Goal: Information Seeking & Learning: Learn about a topic

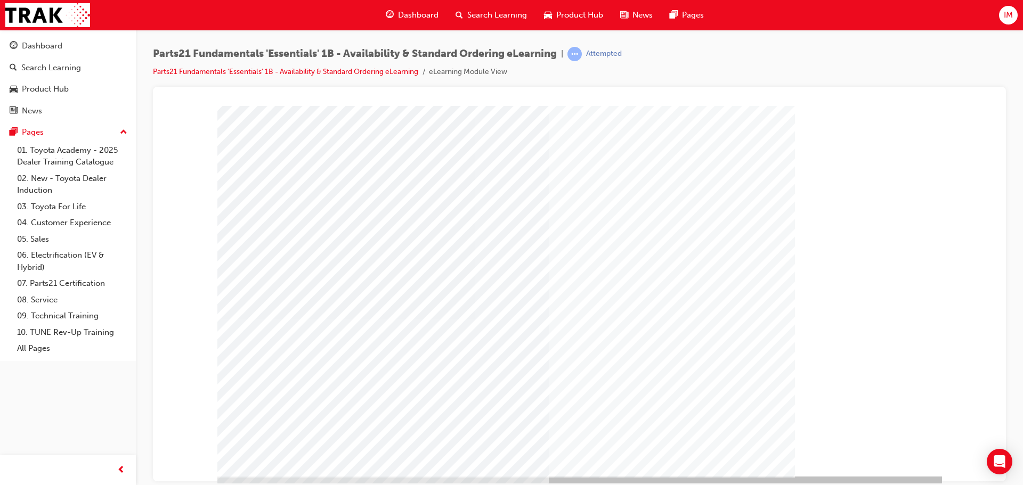
scroll to position [22, 0]
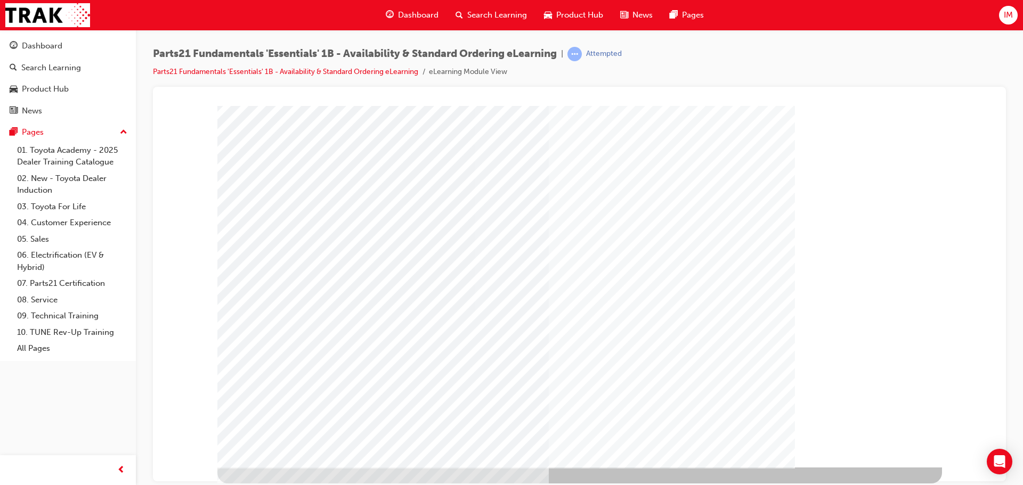
drag, startPoint x: 853, startPoint y: 409, endPoint x: 806, endPoint y: 428, distance: 51.6
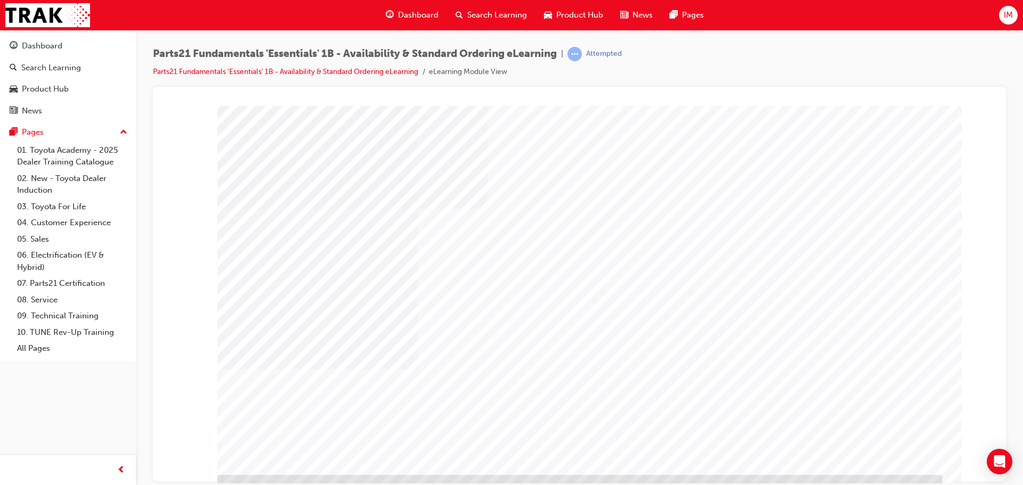
scroll to position [18, 0]
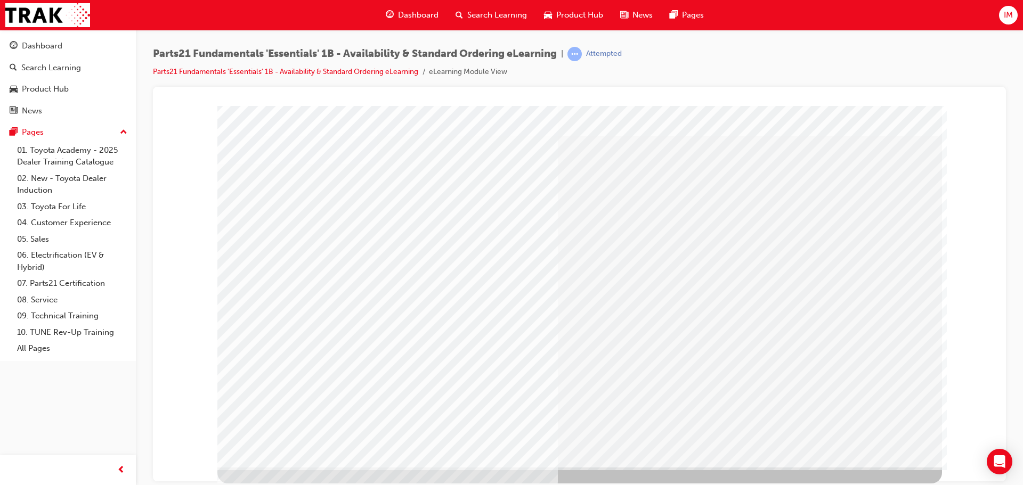
scroll to position [0, 0]
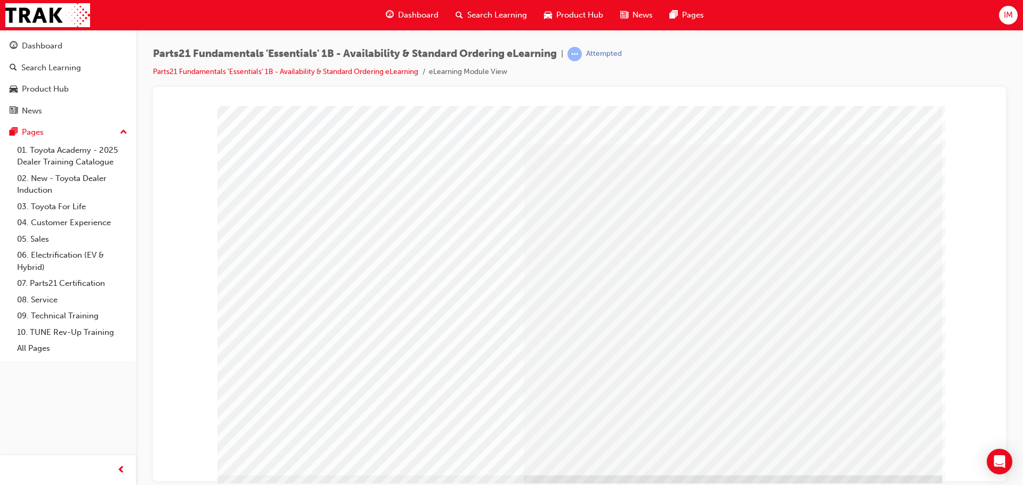
scroll to position [22, 0]
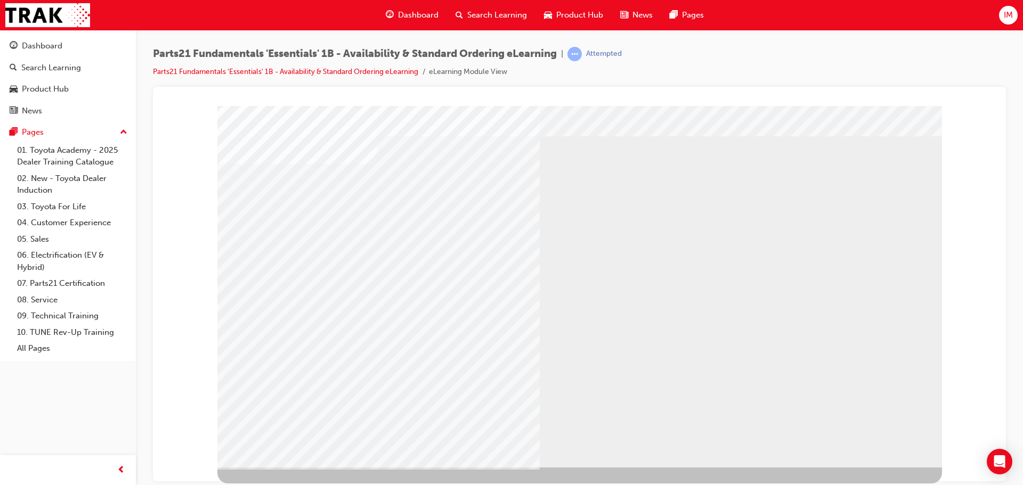
scroll to position [0, 0]
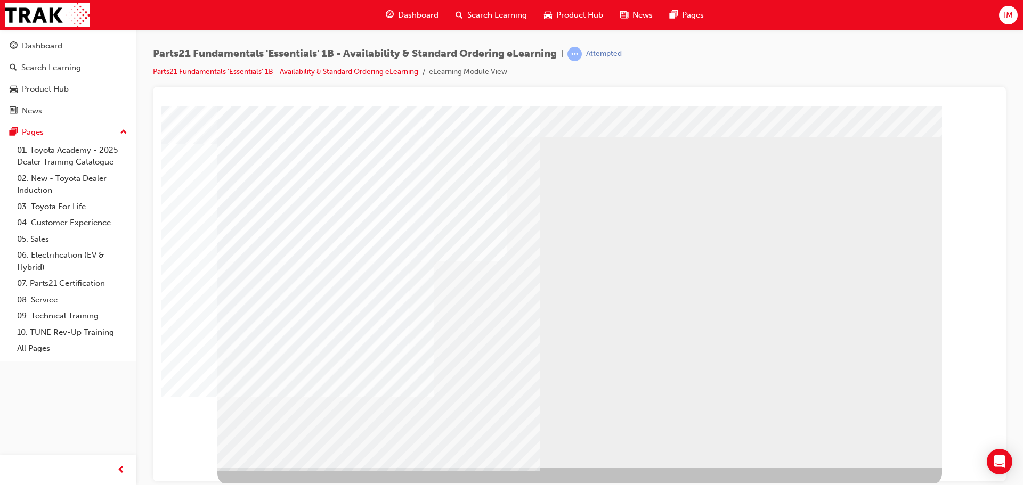
scroll to position [22, 0]
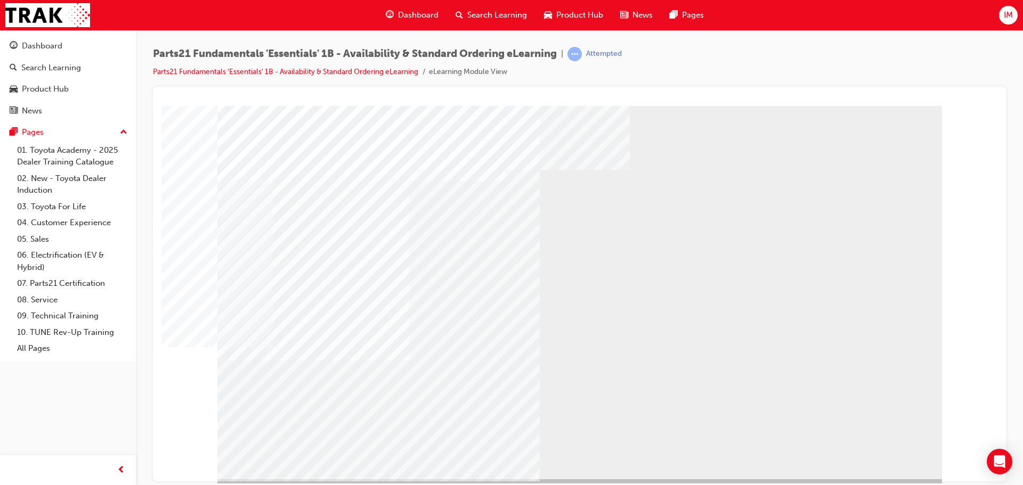
scroll to position [18, 0]
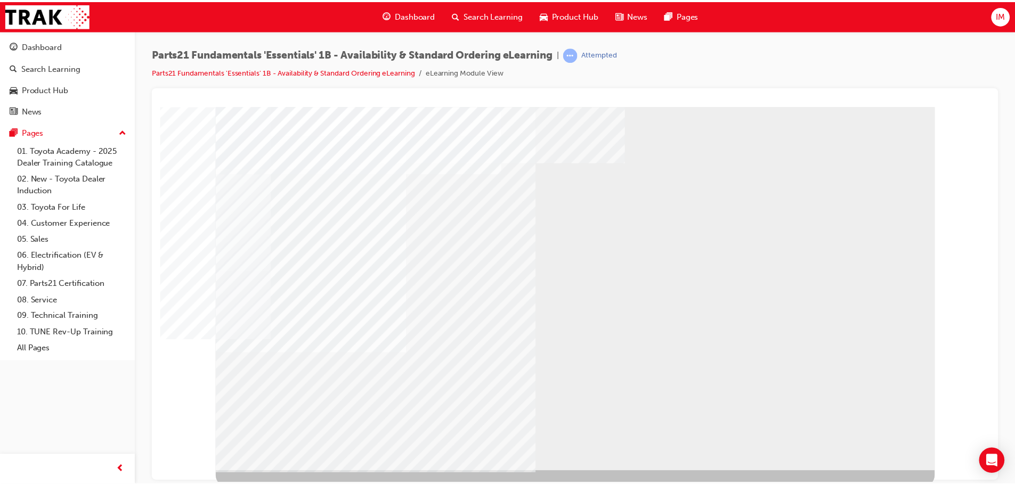
scroll to position [0, 0]
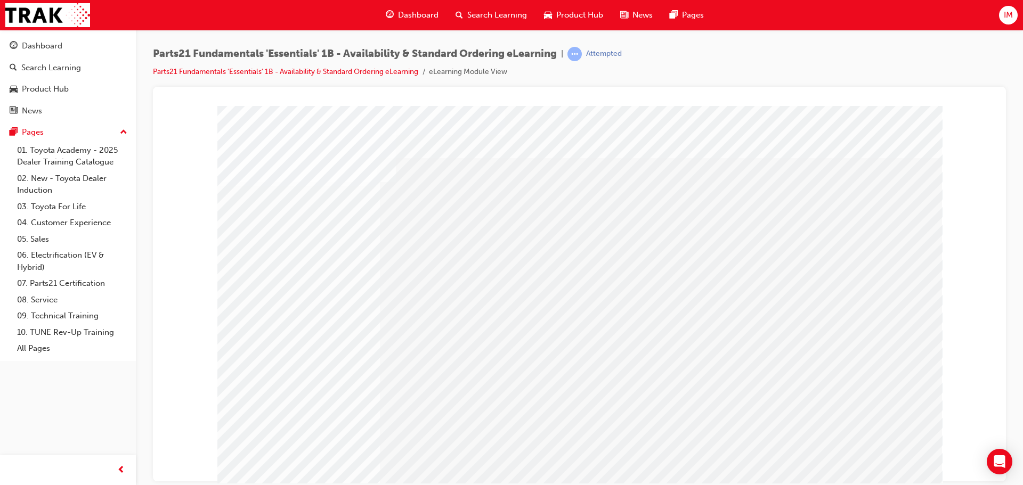
click at [841, 455] on div at bounding box center [579, 297] width 725 height 384
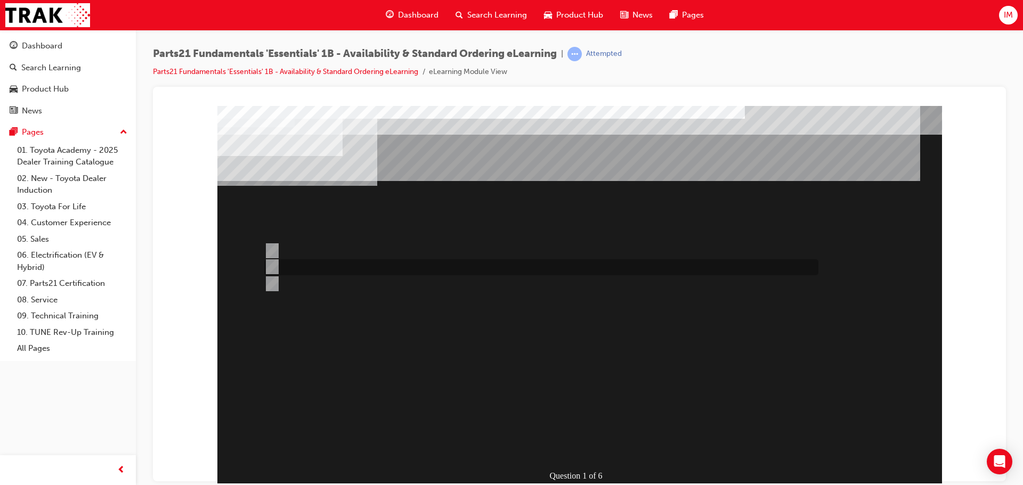
click at [289, 269] on div at bounding box center [539, 267] width 554 height 16
radio input "true"
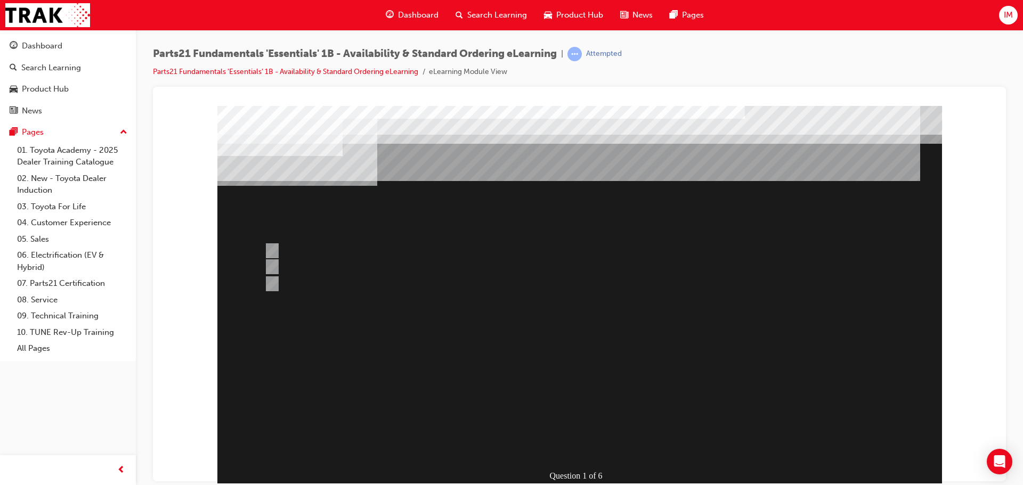
click at [552, 411] on div at bounding box center [579, 297] width 725 height 384
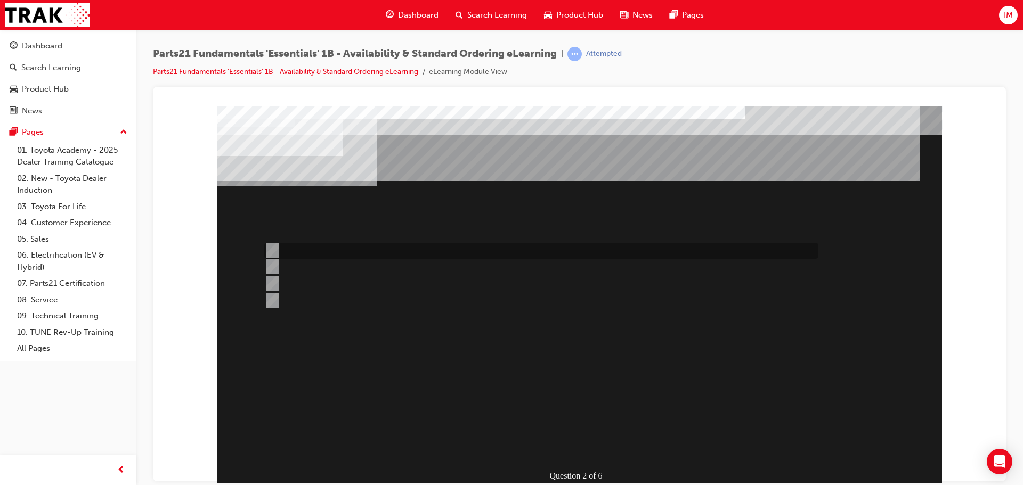
click at [303, 251] on div at bounding box center [539, 251] width 554 height 16
radio input "true"
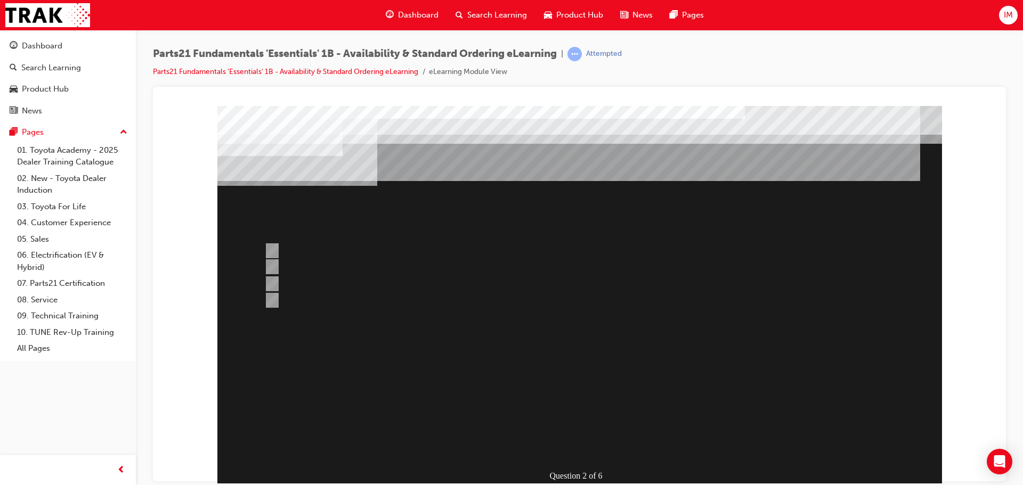
click at [572, 351] on div at bounding box center [579, 297] width 725 height 384
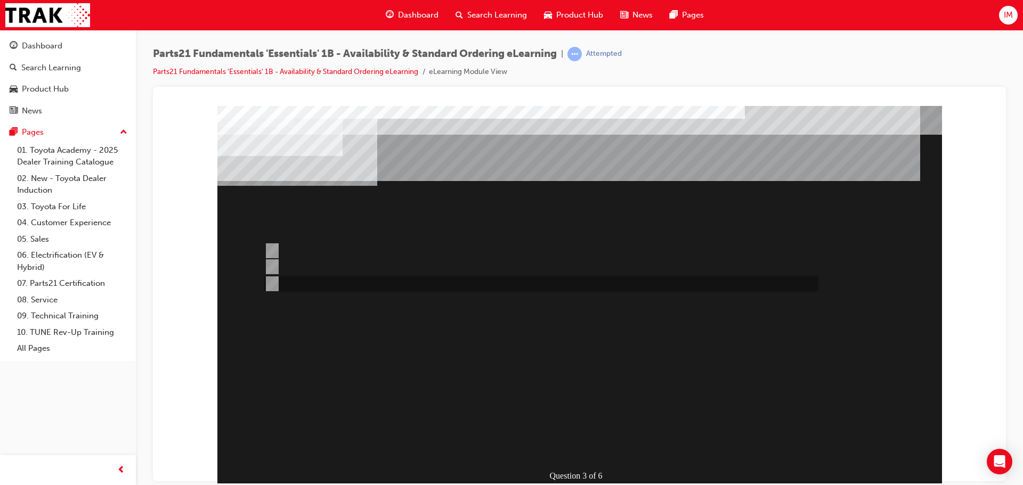
click at [388, 280] on div at bounding box center [539, 284] width 554 height 16
radio input "true"
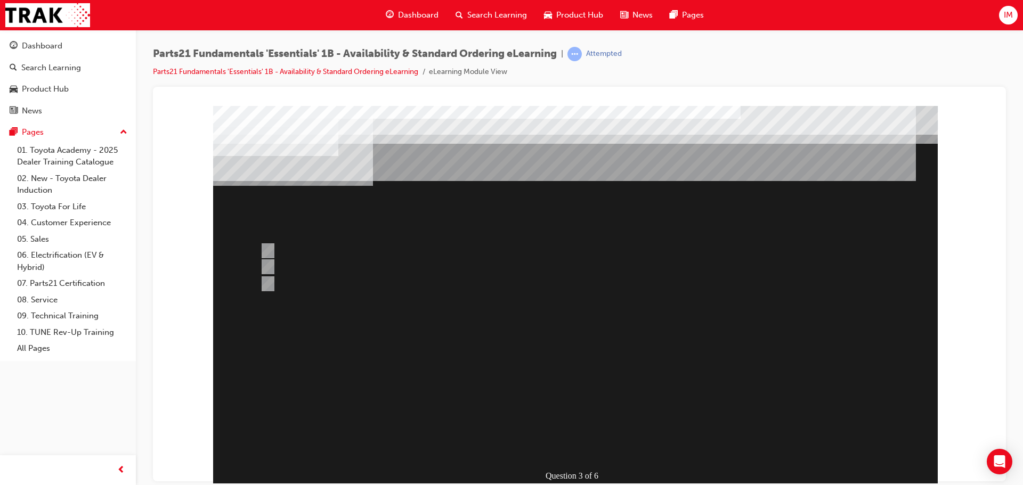
click at [581, 383] on div at bounding box center [575, 297] width 725 height 384
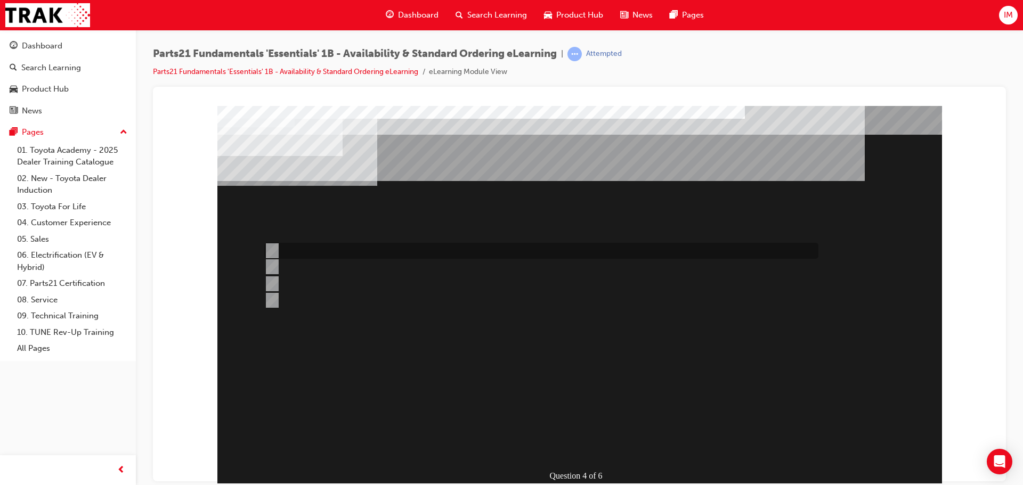
click at [293, 253] on div at bounding box center [539, 251] width 554 height 16
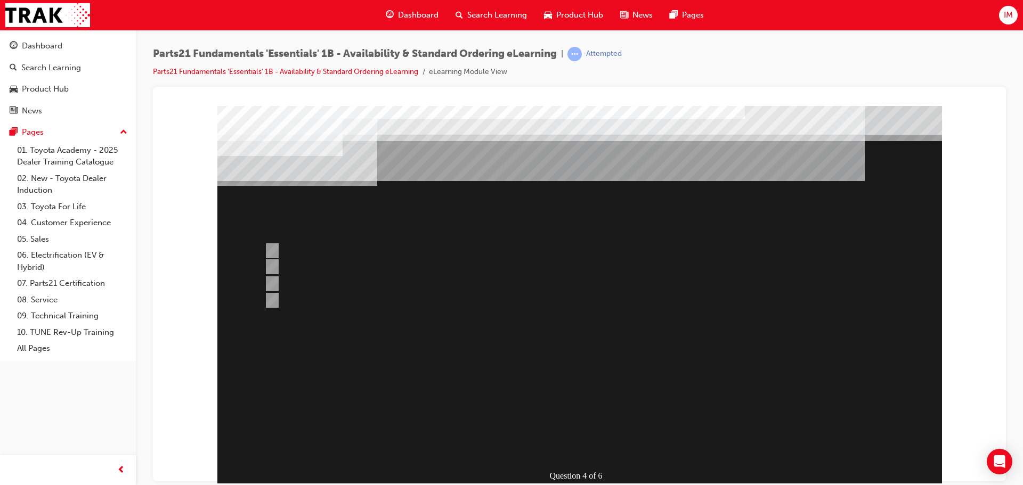
click at [277, 284] on div at bounding box center [579, 297] width 725 height 384
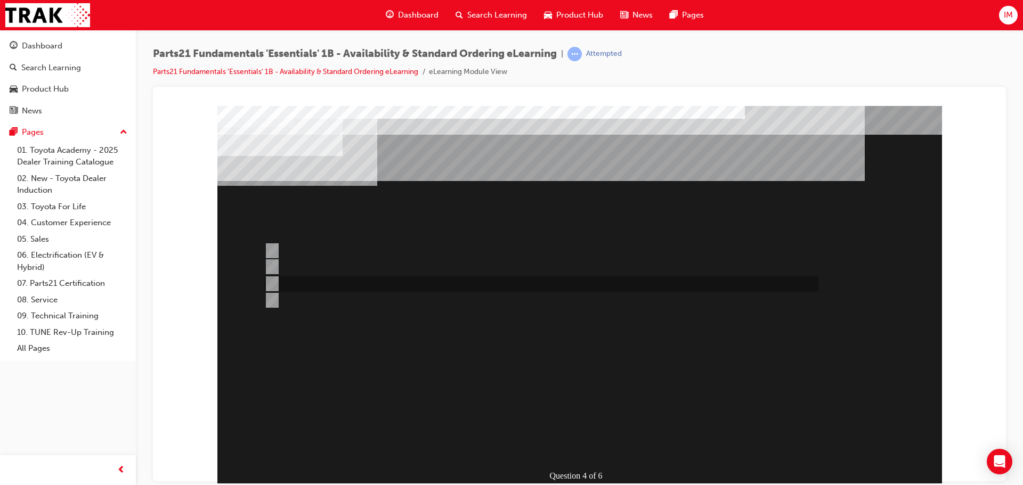
click at [287, 285] on div at bounding box center [539, 284] width 554 height 16
radio input "false"
radio input "true"
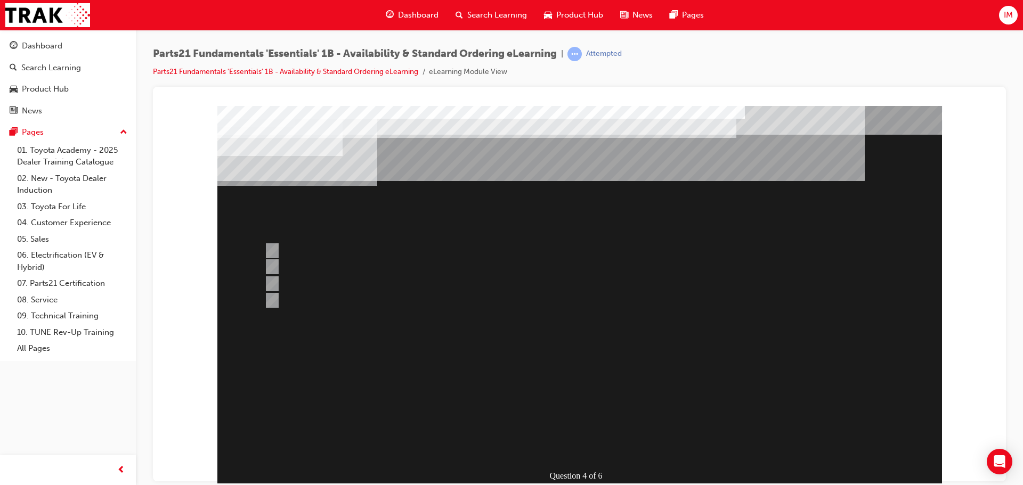
click at [579, 440] on div at bounding box center [579, 297] width 725 height 384
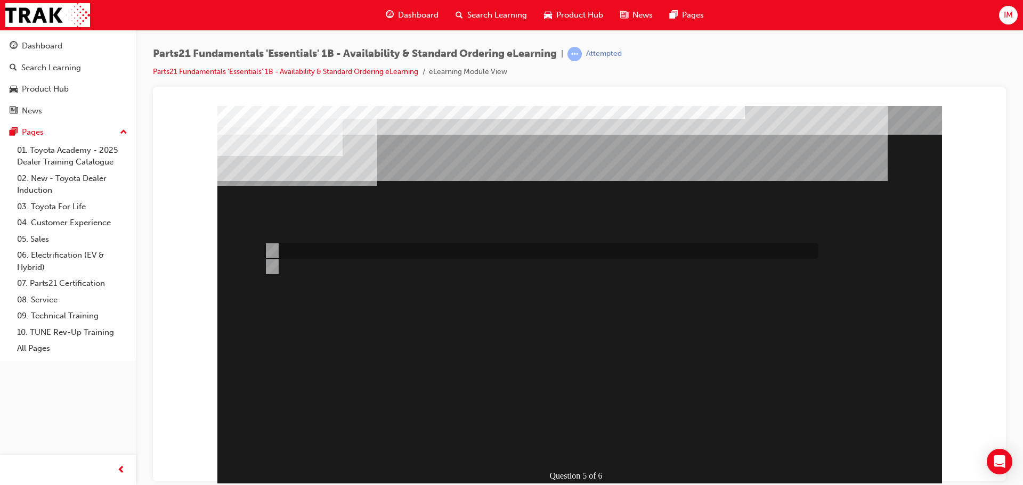
click at [313, 251] on div at bounding box center [539, 251] width 554 height 16
radio input "true"
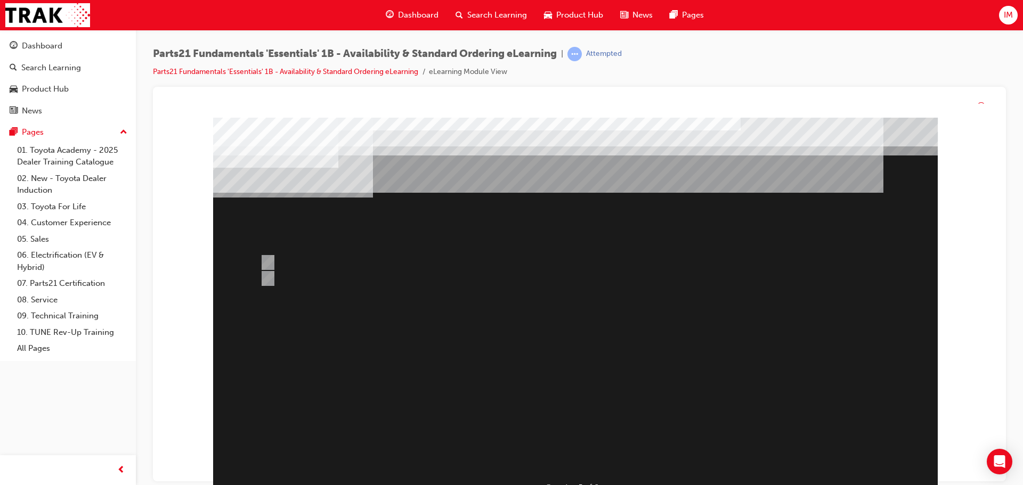
click at [568, 417] on div at bounding box center [575, 310] width 725 height 384
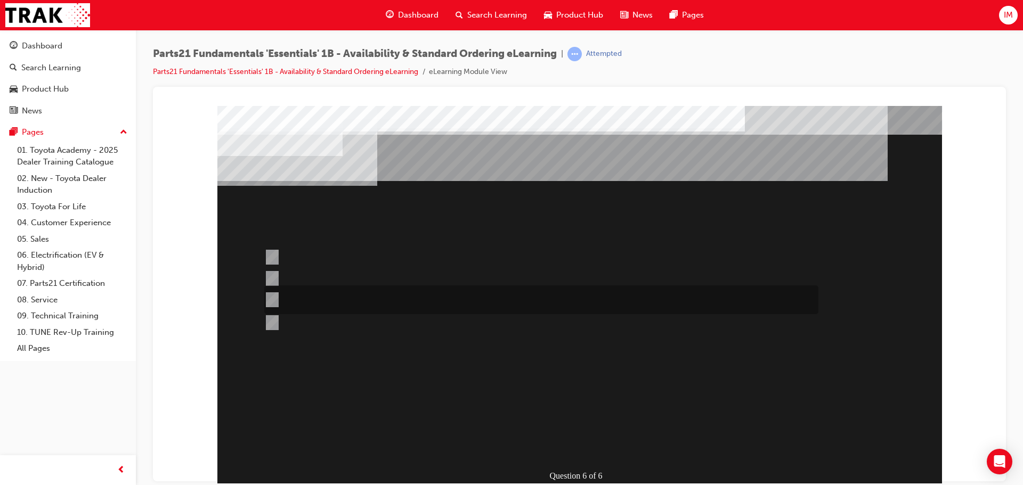
click at [301, 295] on div at bounding box center [539, 300] width 554 height 29
radio input "true"
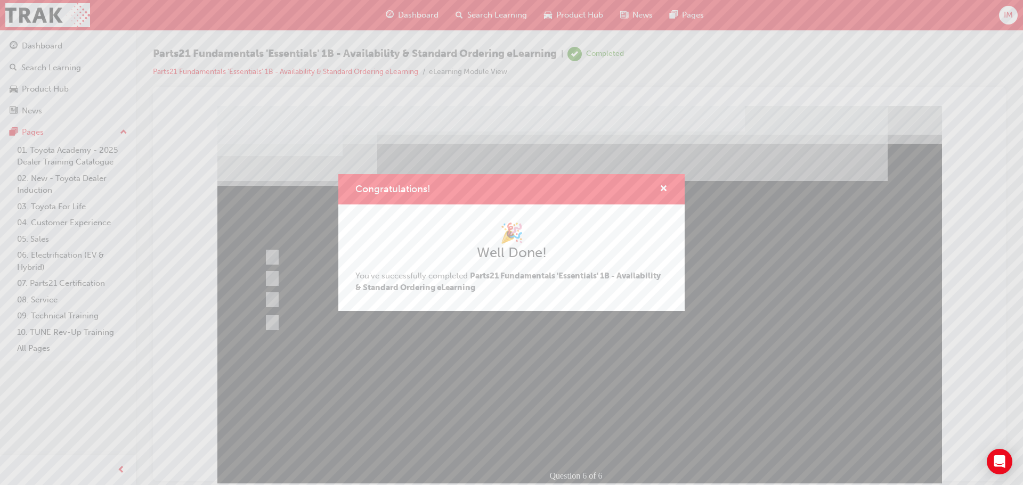
click at [555, 444] on div "Congratulations! 🎉 Well Done! You've successfully completed Parts21 Fundamental…" at bounding box center [511, 242] width 1023 height 485
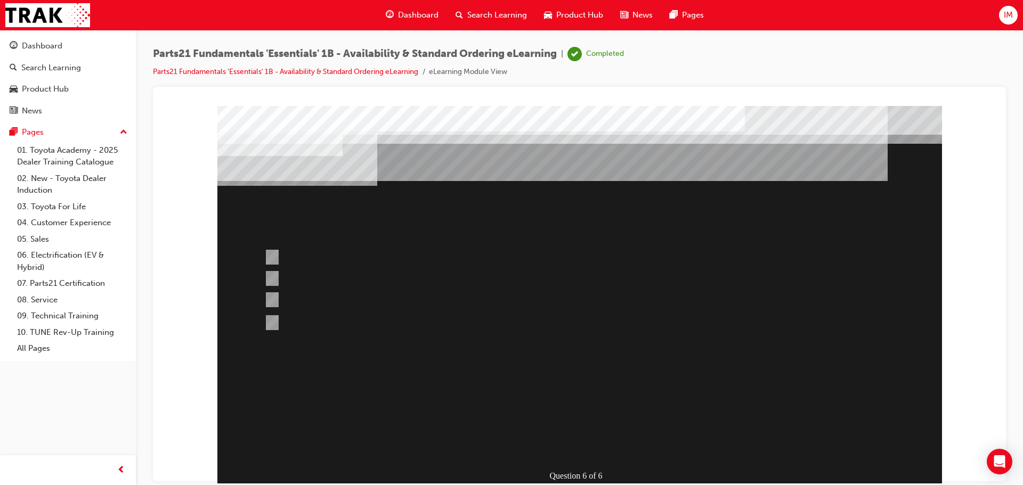
click at [580, 436] on div at bounding box center [579, 297] width 725 height 384
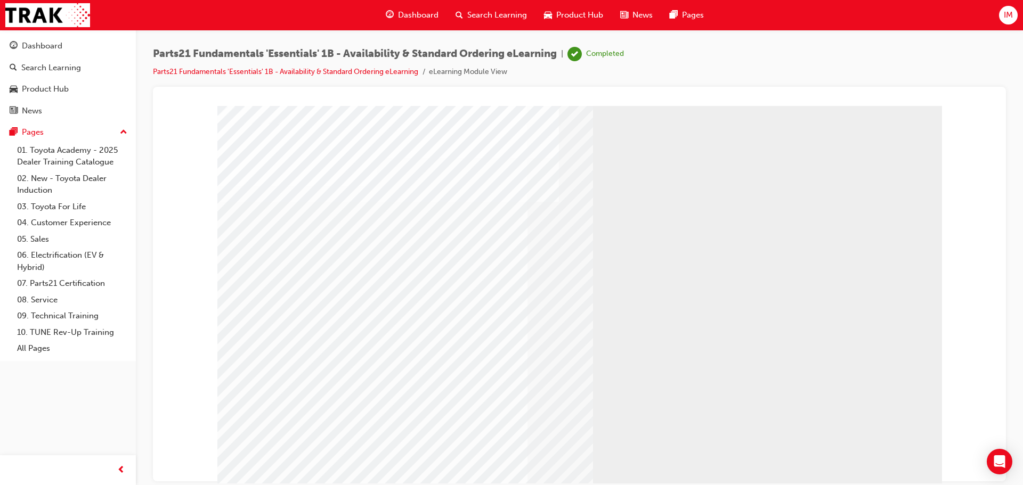
click at [86, 286] on link "07. Parts21 Certification" at bounding box center [72, 283] width 119 height 17
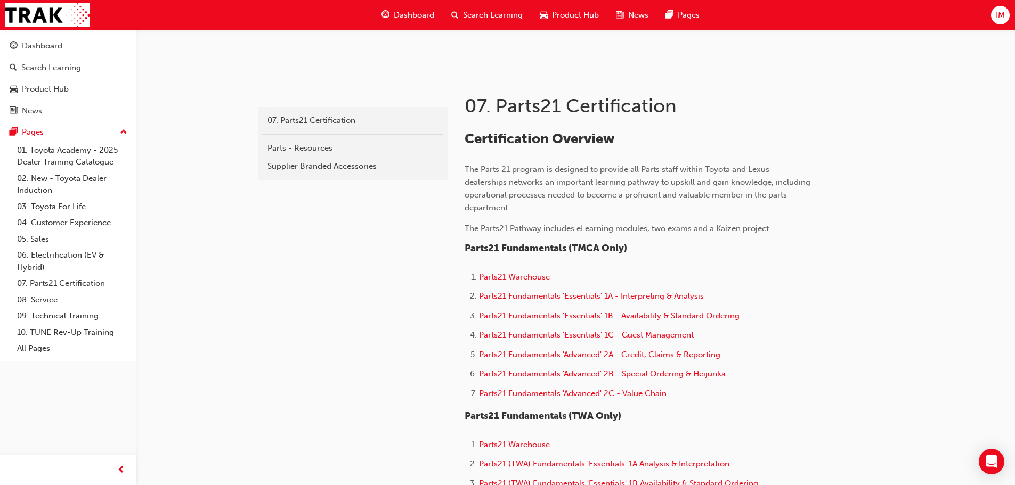
scroll to position [177, 0]
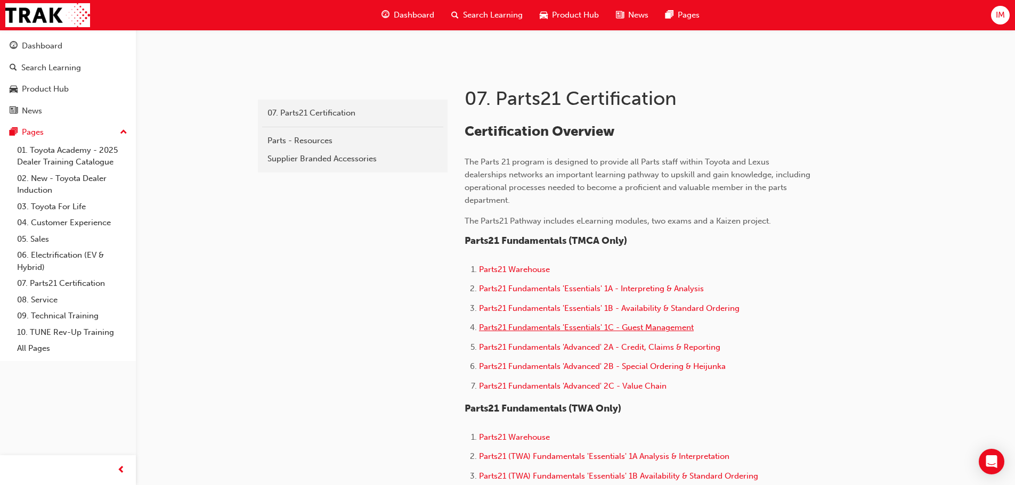
click at [566, 325] on span "Parts21 Fundamentals 'Essentials' 1C - Guest Management" at bounding box center [586, 328] width 215 height 10
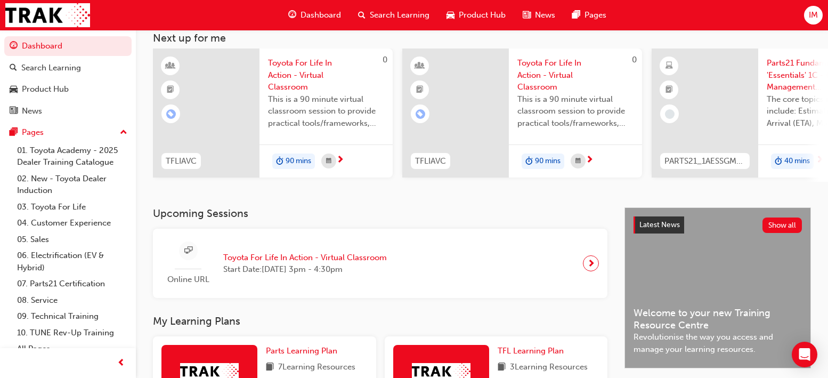
scroll to position [71, 0]
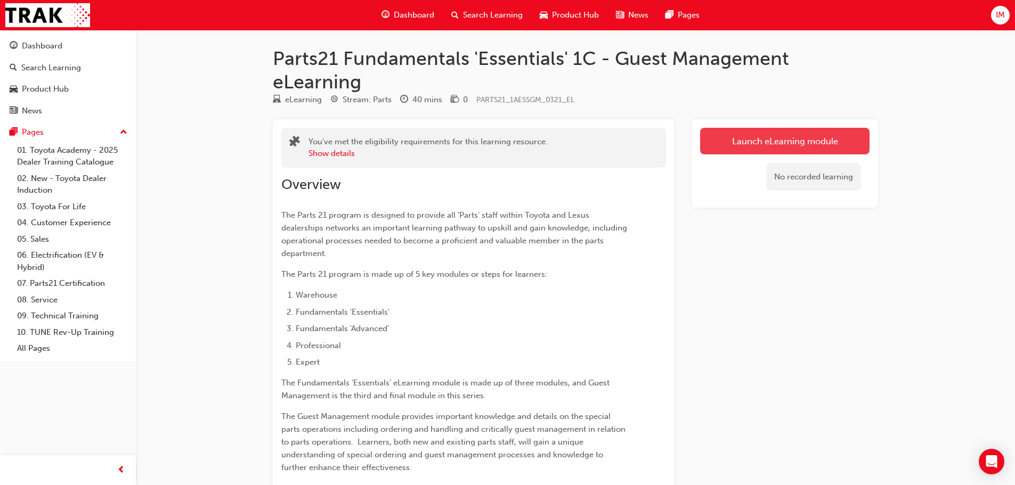
click at [798, 140] on link "Launch eLearning module" at bounding box center [784, 141] width 169 height 27
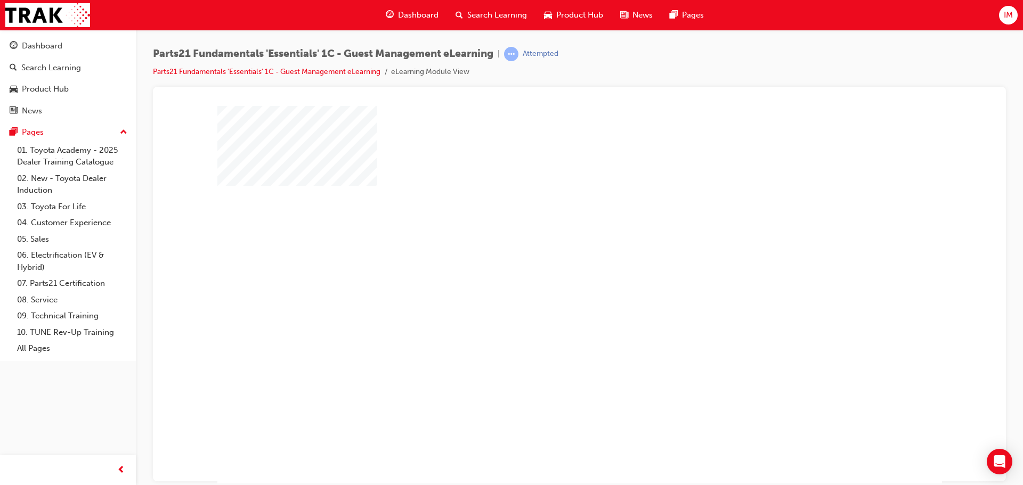
click at [549, 264] on div "play" at bounding box center [549, 264] width 0 height 0
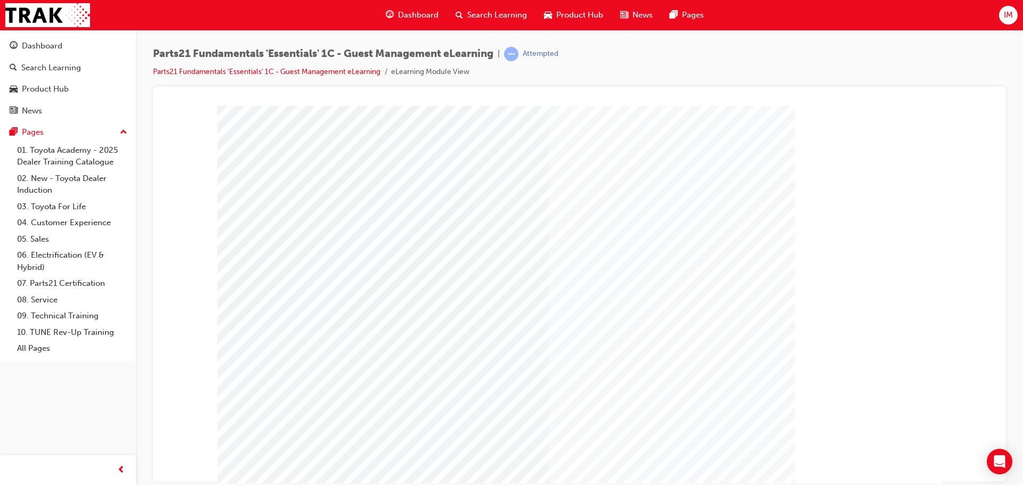
scroll to position [18, 0]
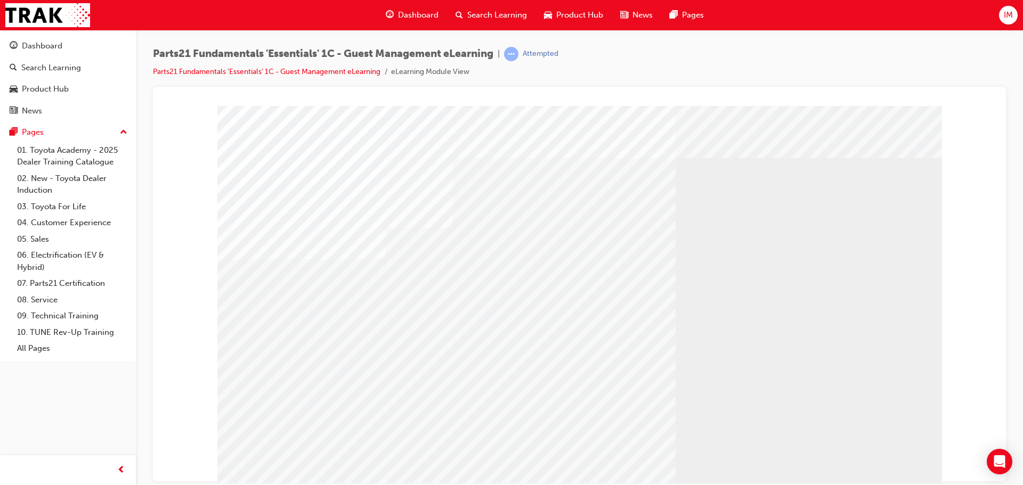
drag, startPoint x: 671, startPoint y: 396, endPoint x: 847, endPoint y: 362, distance: 179.2
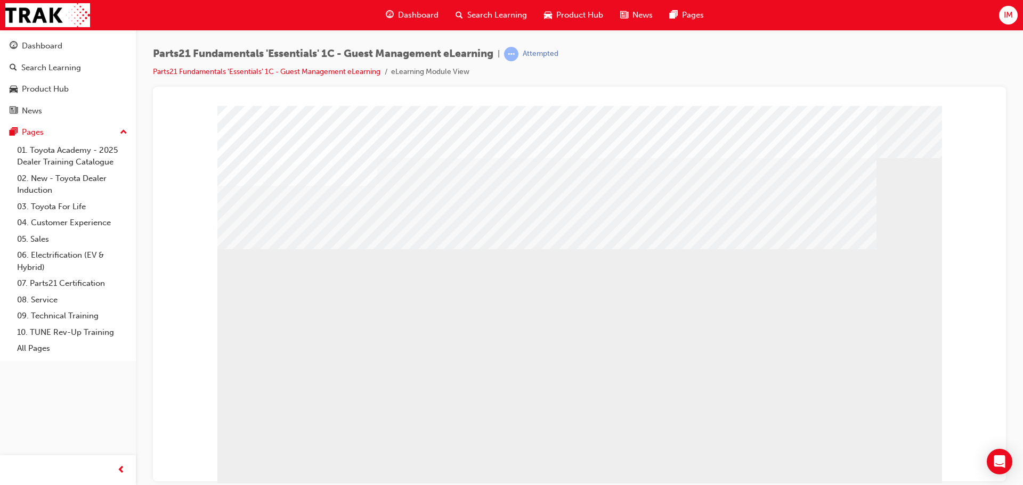
drag, startPoint x: 917, startPoint y: 475, endPoint x: 896, endPoint y: 467, distance: 22.3
click at [917, 475] on div "multistate" at bounding box center [579, 297] width 725 height 384
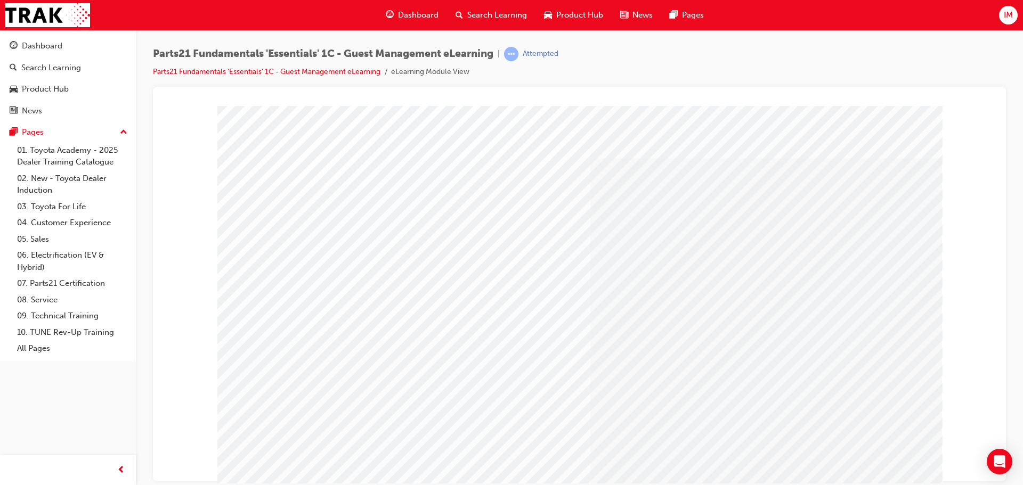
drag, startPoint x: 877, startPoint y: 470, endPoint x: 874, endPoint y: 416, distance: 54.4
click at [874, 416] on div "multistate" at bounding box center [579, 297] width 725 height 384
